Goal: Task Accomplishment & Management: Manage account settings

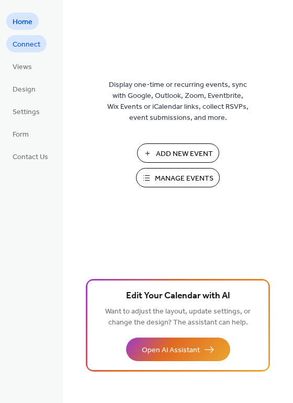
click at [27, 43] on span "Connect" at bounding box center [27, 44] width 28 height 11
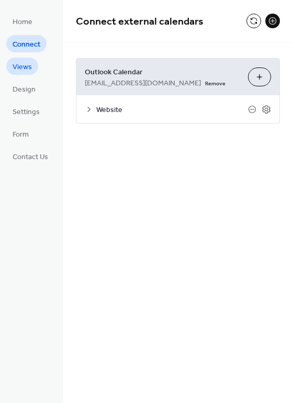
click at [24, 62] on span "Views" at bounding box center [22, 67] width 19 height 11
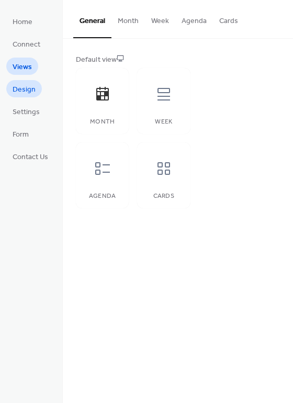
click at [26, 89] on span "Design" at bounding box center [24, 89] width 23 height 11
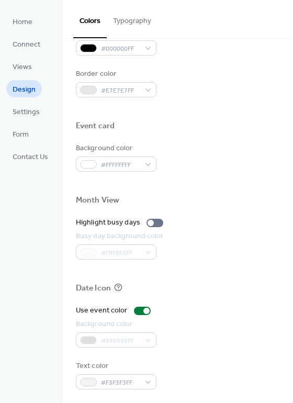
scroll to position [447, 0]
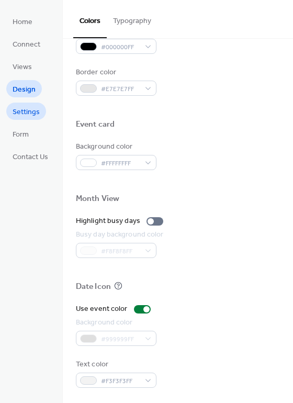
click at [28, 112] on span "Settings" at bounding box center [26, 112] width 27 height 11
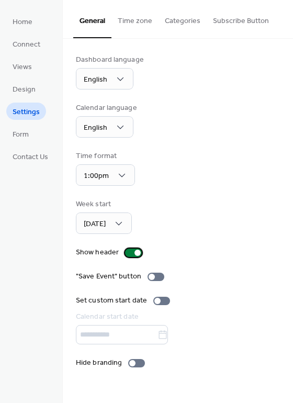
click at [132, 250] on div at bounding box center [133, 252] width 17 height 8
click at [131, 252] on div at bounding box center [133, 252] width 17 height 8
click at [136, 361] on div at bounding box center [136, 363] width 17 height 8
click at [210, 358] on div "Hide branding" at bounding box center [178, 362] width 204 height 11
click at [142, 15] on button "Time zone" at bounding box center [134, 18] width 47 height 37
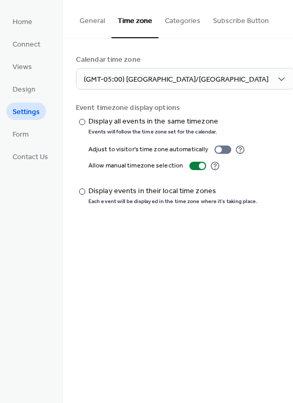
click at [225, 25] on button "Subscribe Button" at bounding box center [240, 18] width 68 height 37
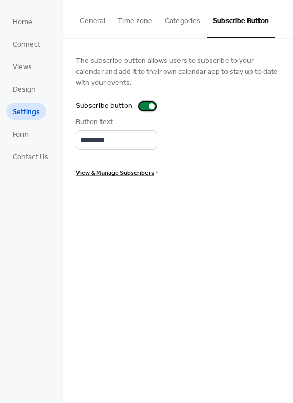
click at [150, 108] on div at bounding box center [151, 106] width 6 height 6
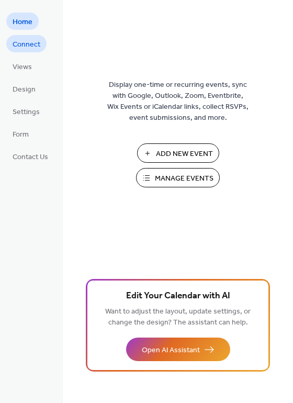
click at [32, 48] on span "Connect" at bounding box center [27, 44] width 28 height 11
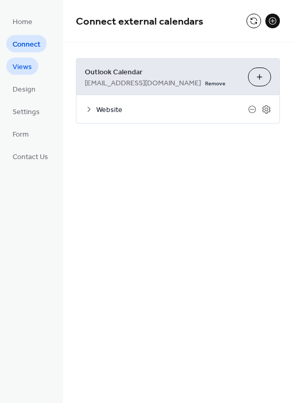
click at [25, 65] on span "Views" at bounding box center [22, 67] width 19 height 11
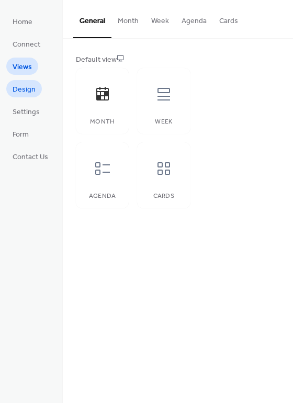
click at [22, 84] on span "Design" at bounding box center [24, 89] width 23 height 11
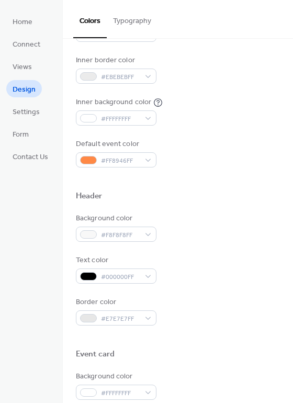
scroll to position [261, 0]
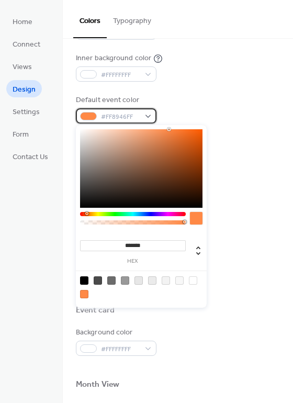
click at [142, 120] on div "#FF8946FF" at bounding box center [116, 115] width 81 height 15
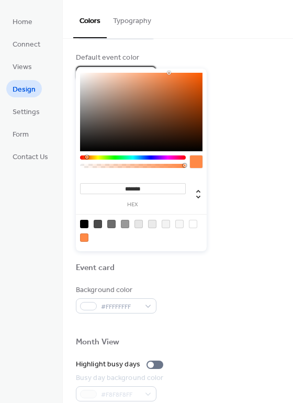
scroll to position [348, 0]
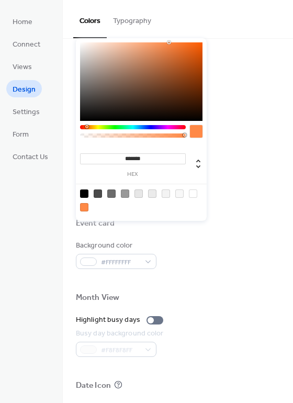
click at [193, 265] on div "Background color #FFFFFFFF" at bounding box center [178, 254] width 204 height 29
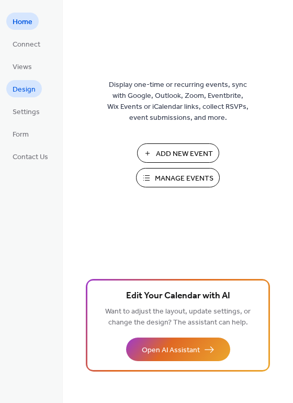
click at [25, 84] on span "Design" at bounding box center [24, 89] width 23 height 11
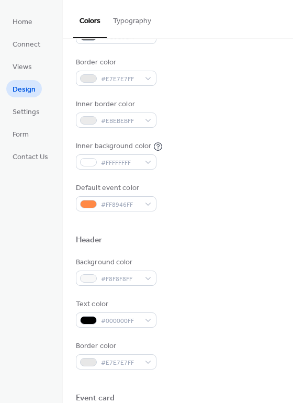
scroll to position [174, 0]
click at [124, 204] on span "#FF8946FF" at bounding box center [120, 204] width 39 height 11
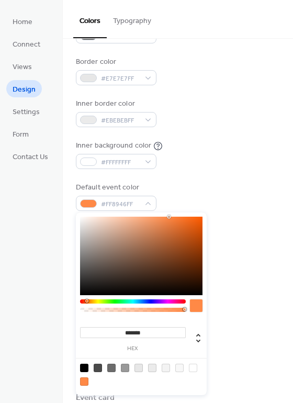
drag, startPoint x: 150, startPoint y: 334, endPoint x: 101, endPoint y: 325, distance: 49.8
click at [101, 325] on div "******* hex" at bounding box center [133, 338] width 106 height 26
click at [263, 294] on div "Background color #F8F8F8FF Text color #000000FF Border color #E7E7E7FF" at bounding box center [178, 312] width 204 height 112
